Goal: Information Seeking & Learning: Learn about a topic

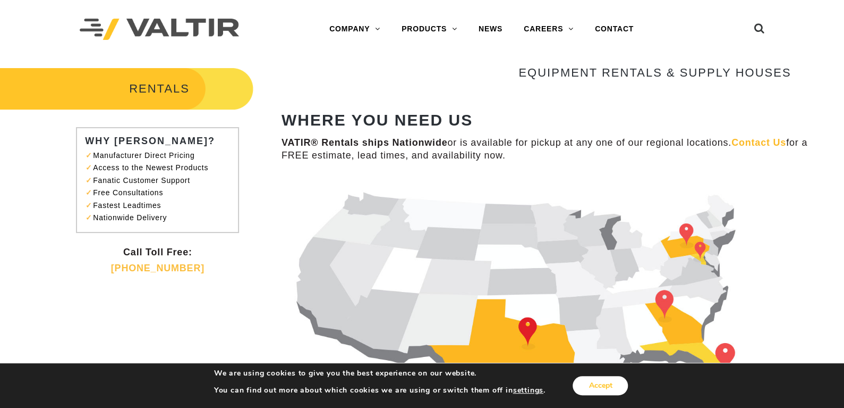
click at [603, 387] on button "Accept" at bounding box center [600, 385] width 55 height 19
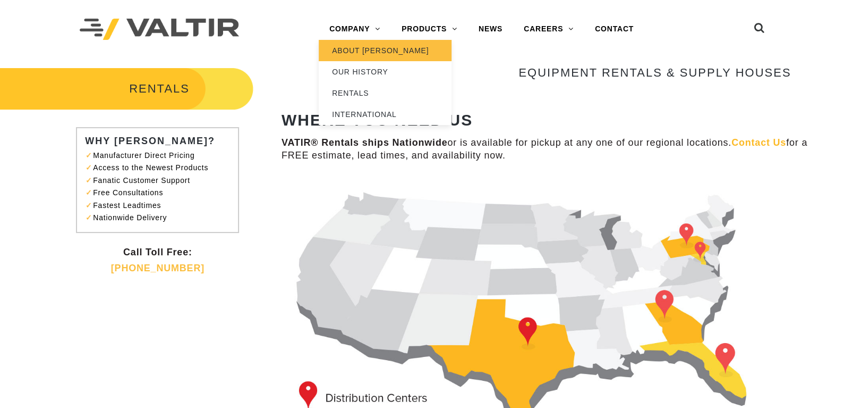
click at [368, 53] on link "ABOUT [PERSON_NAME]" at bounding box center [385, 50] width 133 height 21
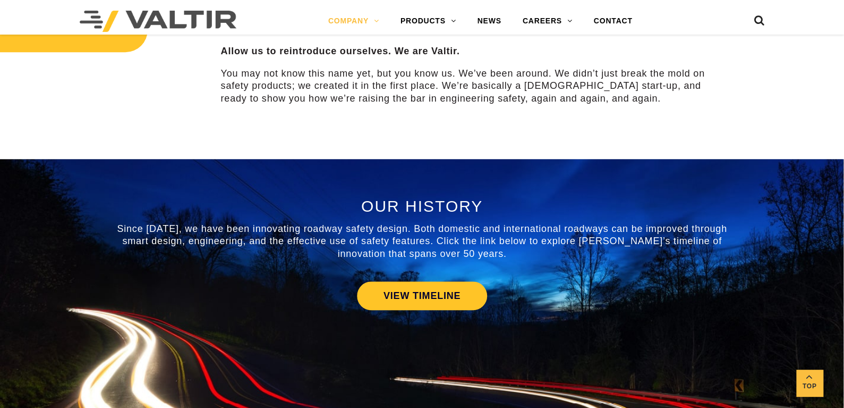
scroll to position [374, 0]
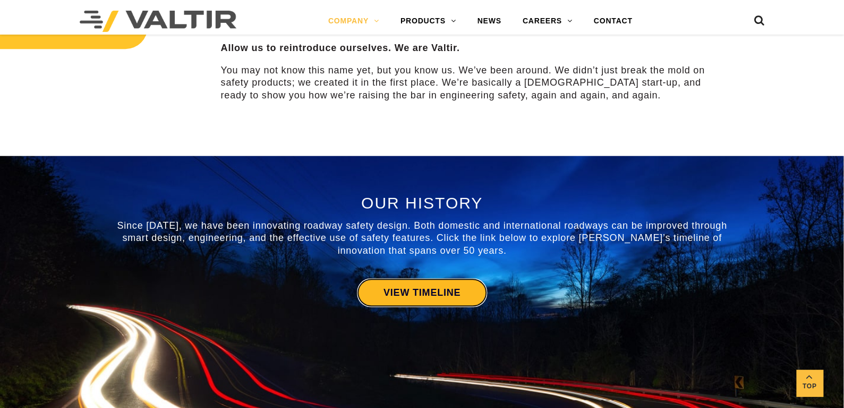
click at [417, 295] on link "VIEW TIMELINE" at bounding box center [422, 292] width 130 height 29
